Goal: Information Seeking & Learning: Learn about a topic

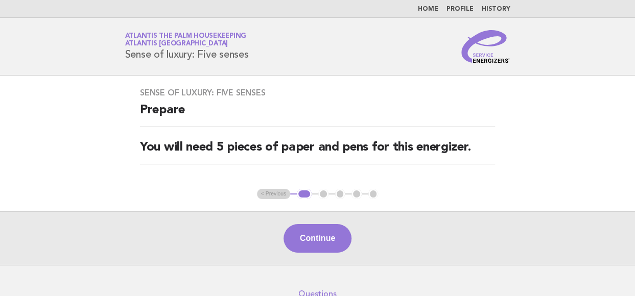
click at [425, 7] on link "Home" at bounding box center [428, 9] width 20 height 6
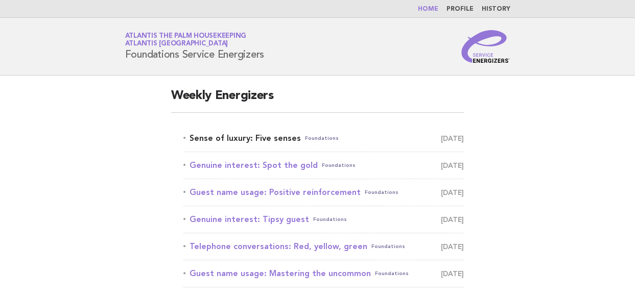
click at [257, 134] on link "Sense of luxury: Five senses Foundations [DATE]" at bounding box center [323, 138] width 281 height 14
